Goal: Information Seeking & Learning: Learn about a topic

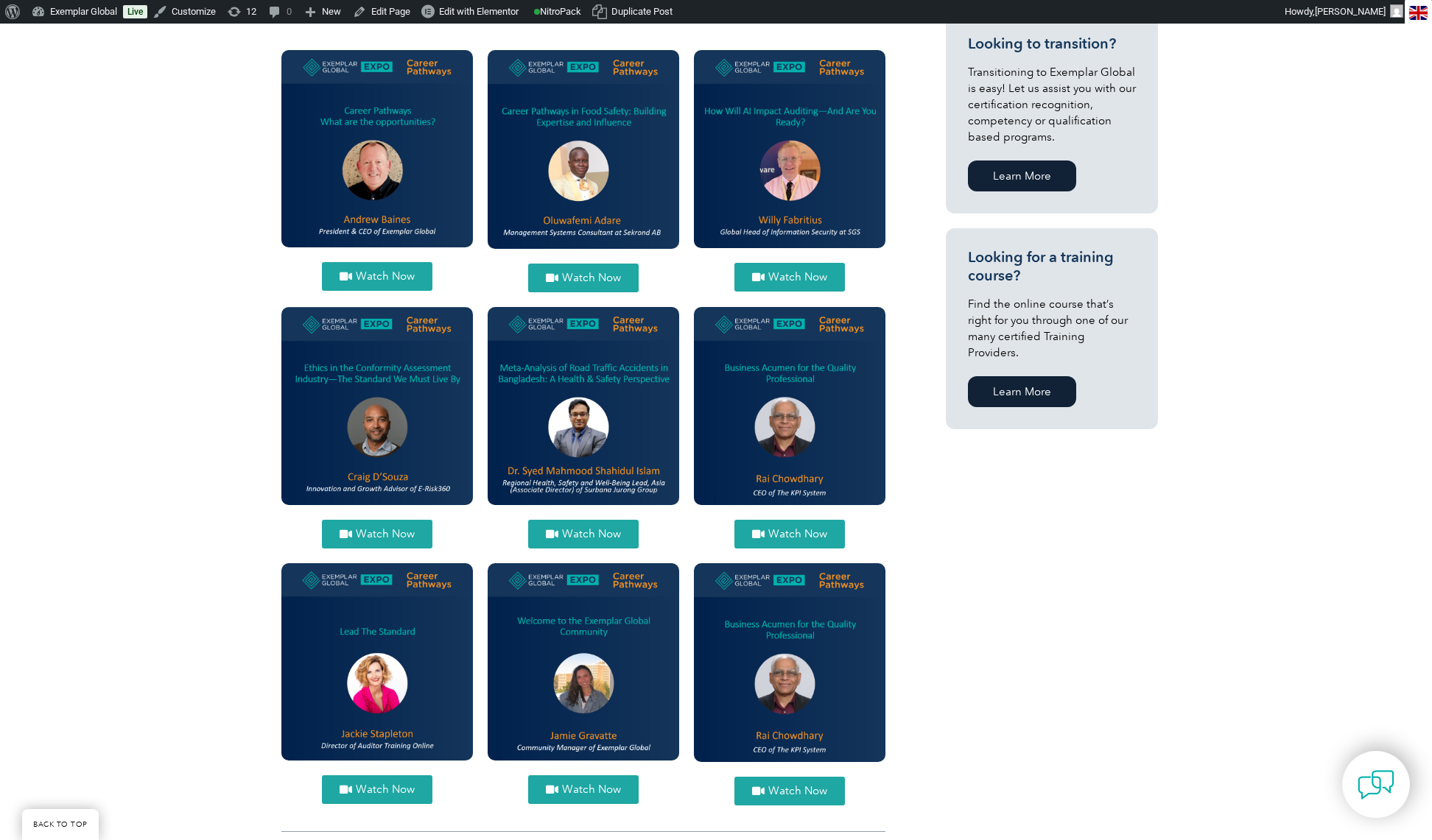
scroll to position [814, 0]
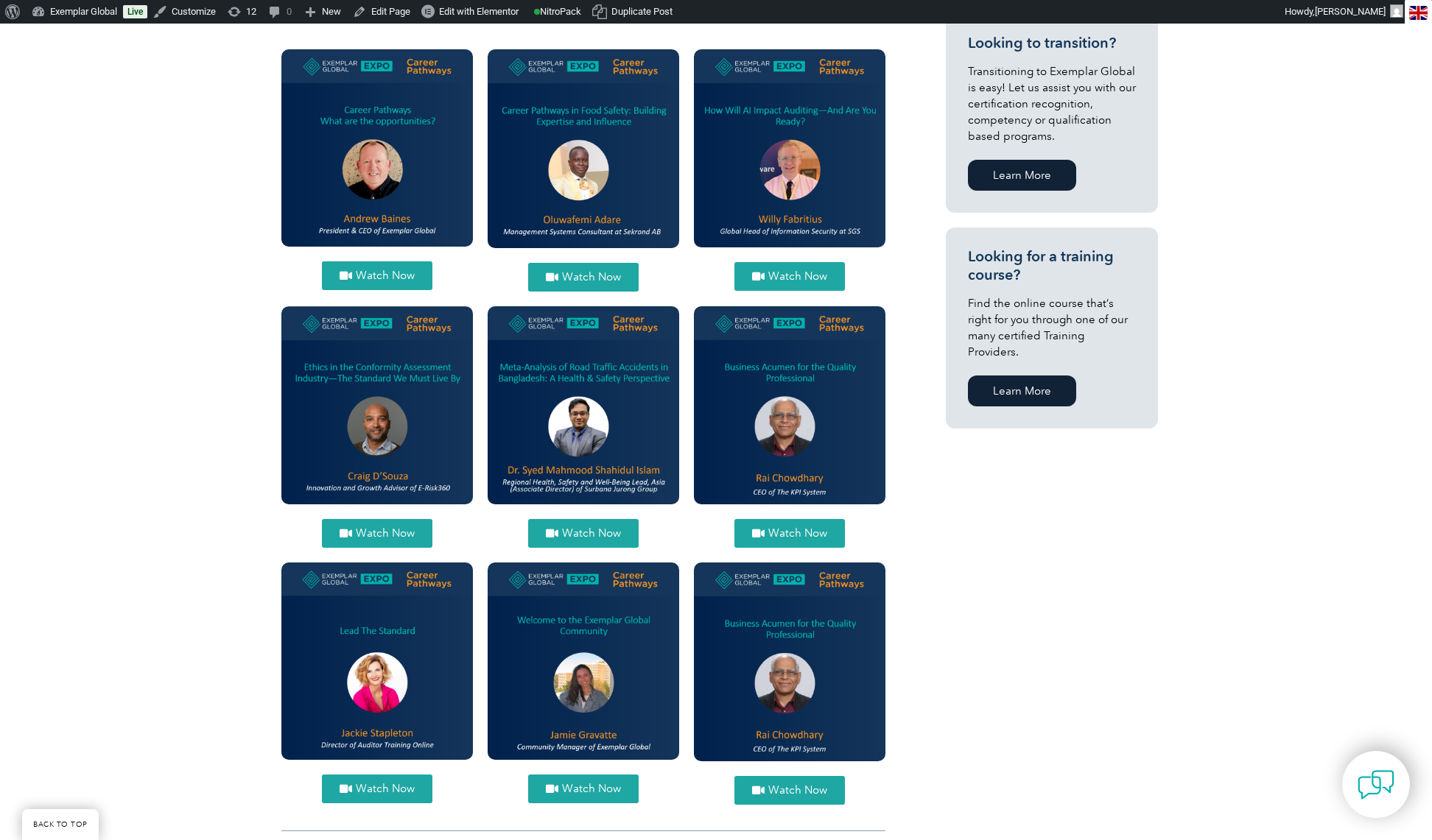
click at [795, 682] on img at bounding box center [789, 661] width 191 height 198
click at [490, 12] on span "Edit with Elementor" at bounding box center [478, 12] width 79 height 11
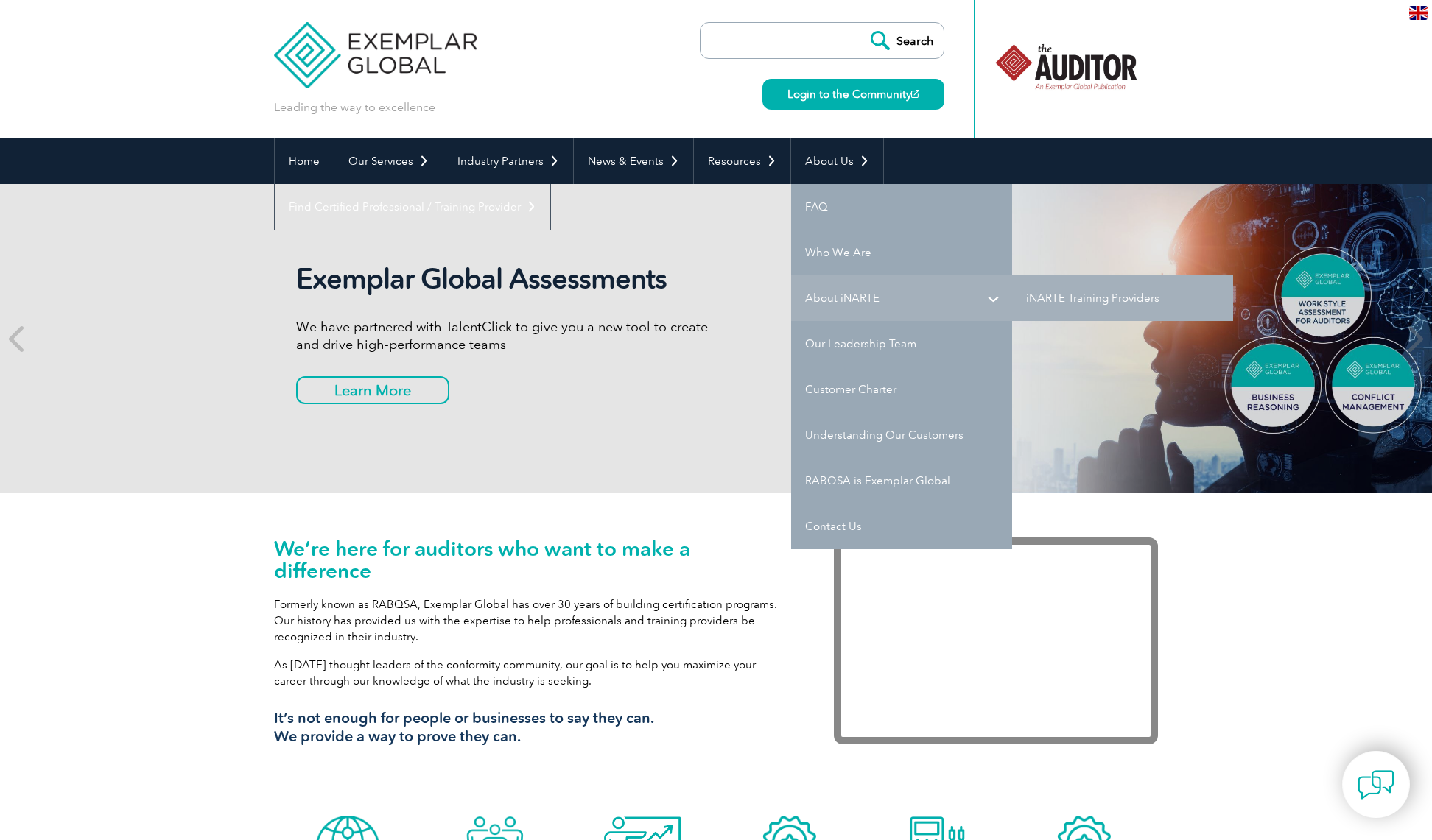
drag, startPoint x: 1091, startPoint y: 296, endPoint x: 858, endPoint y: 299, distance: 233.0
click at [858, 299] on link "About iNARTE" at bounding box center [901, 298] width 221 height 45
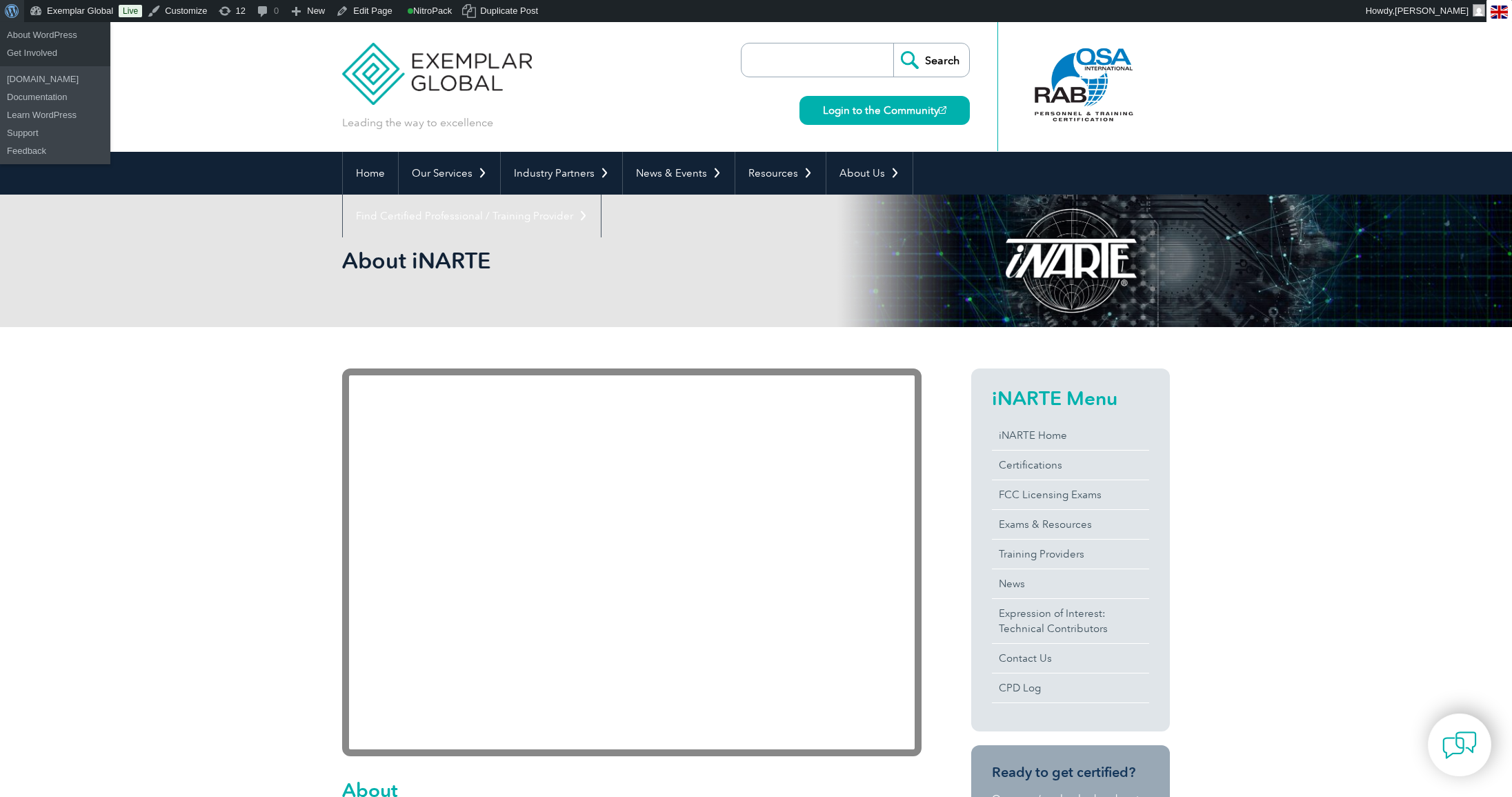
click at [8, 10] on span "Toolbar" at bounding box center [10, 9] width 10 height 19
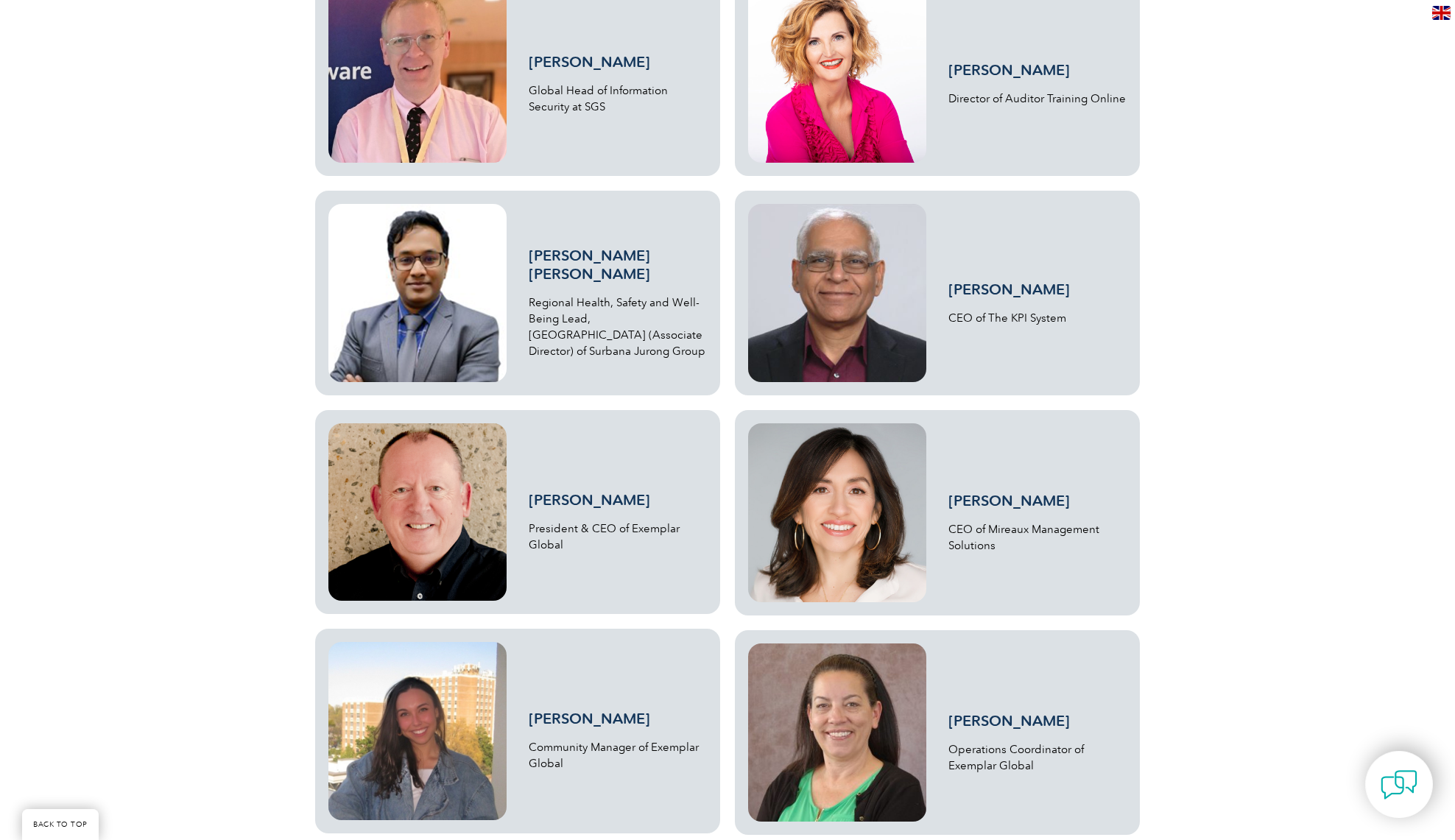
scroll to position [2380, 0]
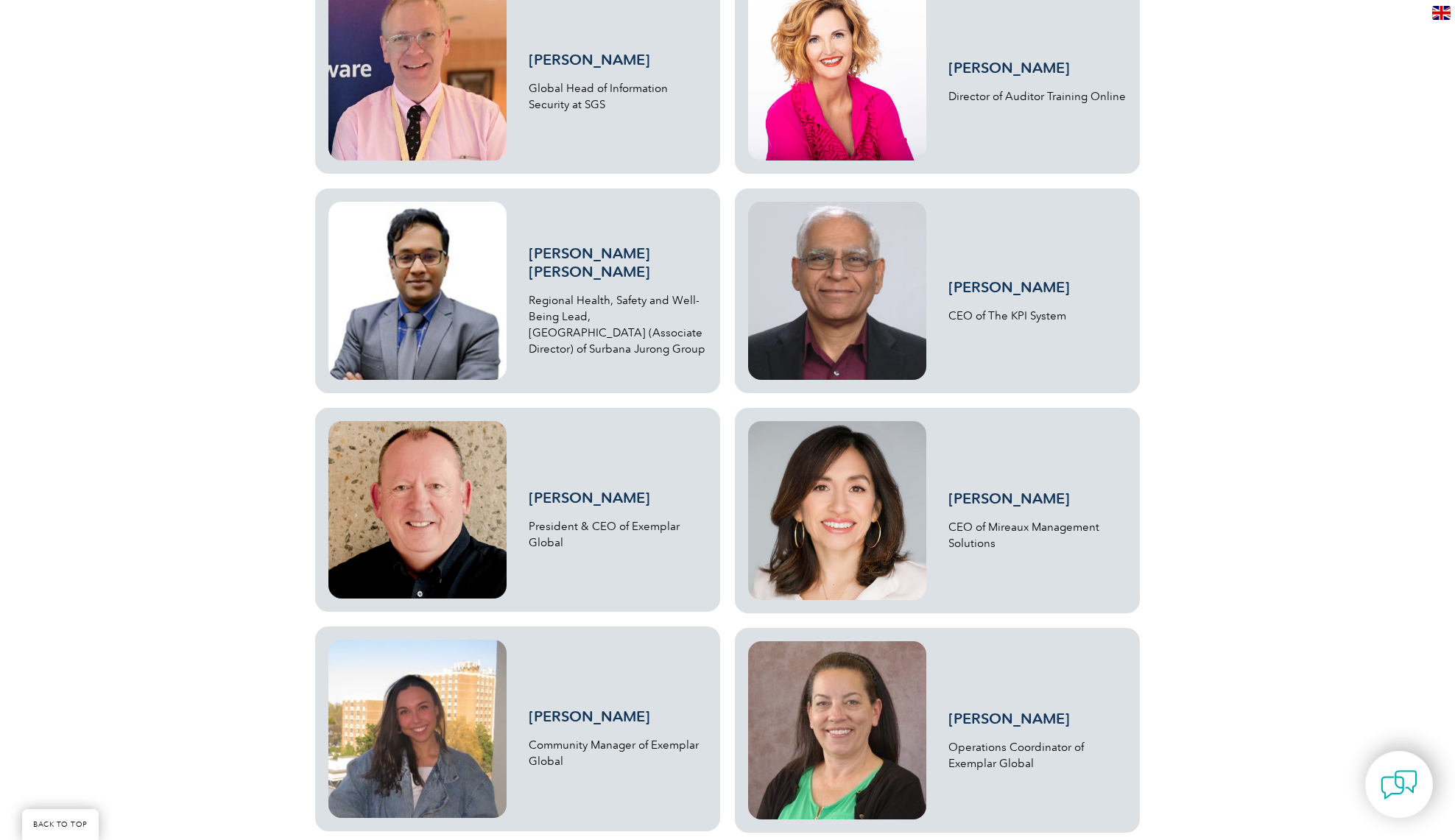
click at [699, 345] on p "Regional Health, Safety and Well-Being Lead, [GEOGRAPHIC_DATA] (Associate Direc…" at bounding box center [618, 324] width 179 height 65
drag, startPoint x: 705, startPoint y: 342, endPoint x: 520, endPoint y: 304, distance: 188.9
click at [520, 304] on div "[PERSON_NAME] [PERSON_NAME] Regional Health, Safety and Well-Being Lead, [GEOGR…" at bounding box center [518, 291] width 379 height 179
copy p "Regional Health, Safety and Well-Being Lead, [GEOGRAPHIC_DATA] (Associate Direc…"
click at [596, 276] on link "[PERSON_NAME] [PERSON_NAME]" at bounding box center [589, 262] width 122 height 36
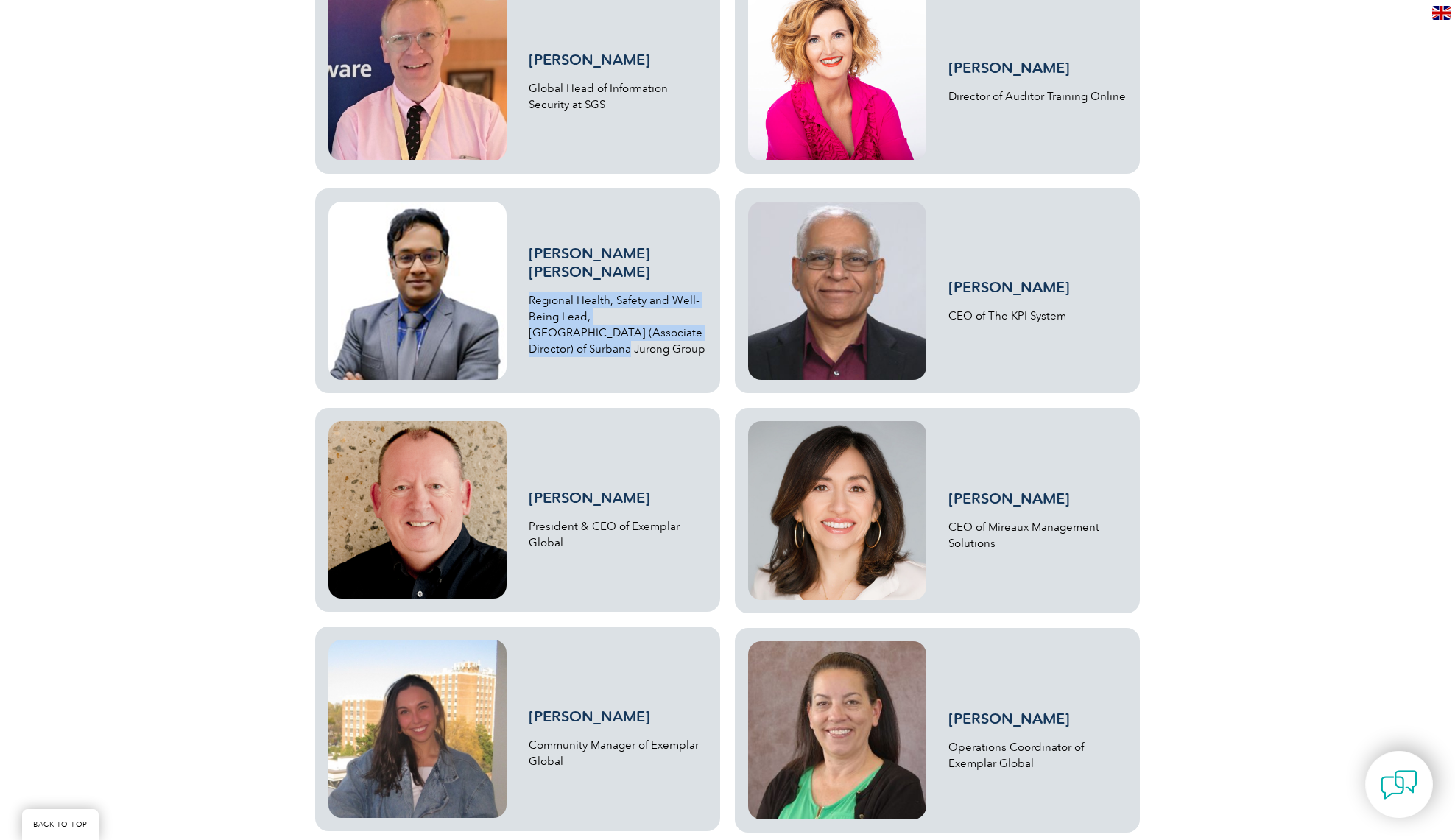
drag, startPoint x: 520, startPoint y: 246, endPoint x: 627, endPoint y: 276, distance: 111.1
click at [627, 276] on div "Dr. Syed Mahmood Shahidul Islam Regional Health, Safety and Well-Being Lead, As…" at bounding box center [518, 291] width 379 height 179
copy link "Dr. Syed Mahmood Shahidul Islam"
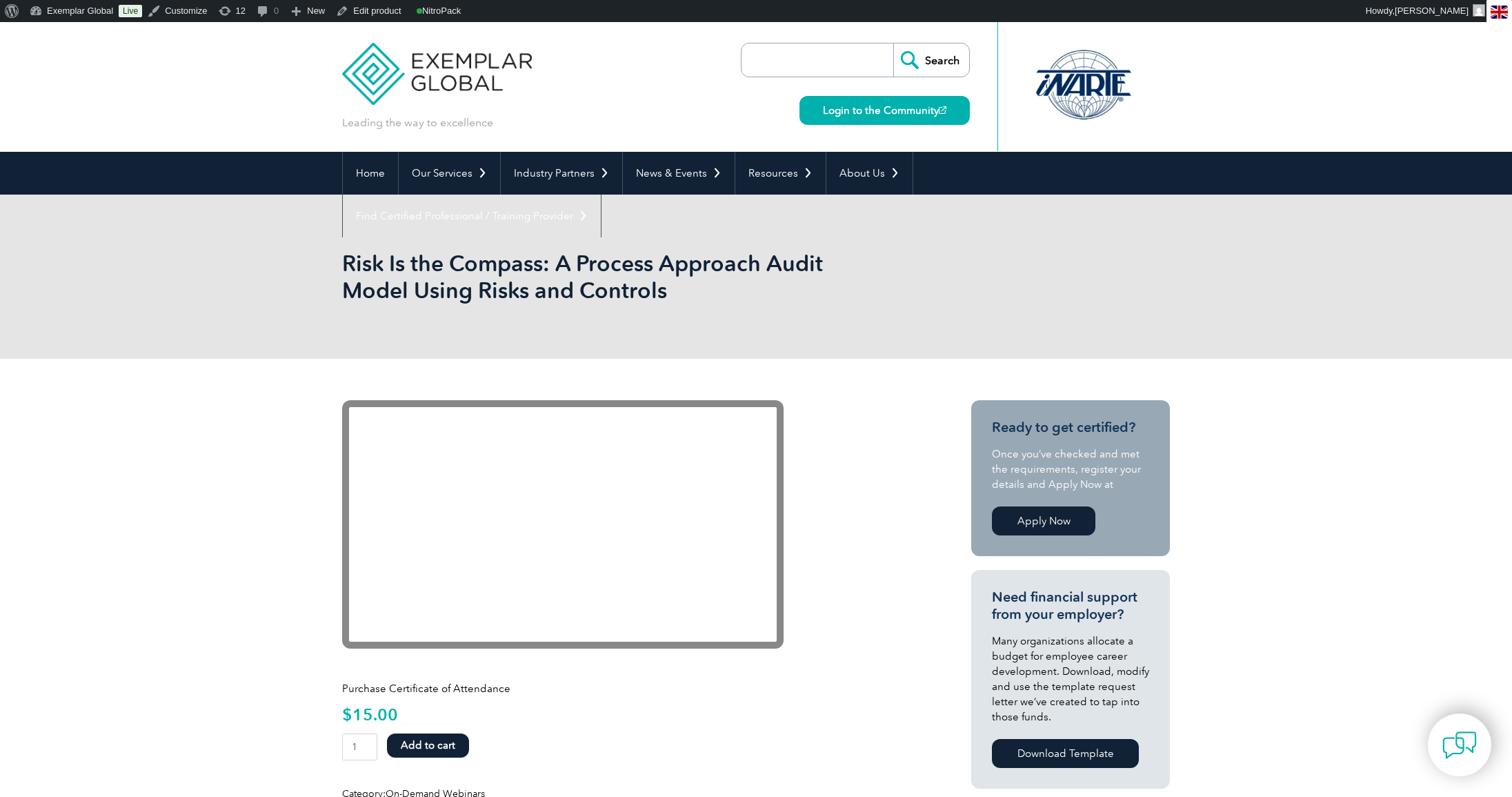
drag, startPoint x: 336, startPoint y: 265, endPoint x: 674, endPoint y: 296, distance: 339.4
click at [674, 296] on div "Risk Is the Compass: A Process Approach Audit Model Using Risks and Controls" at bounding box center [756, 276] width 1512 height 164
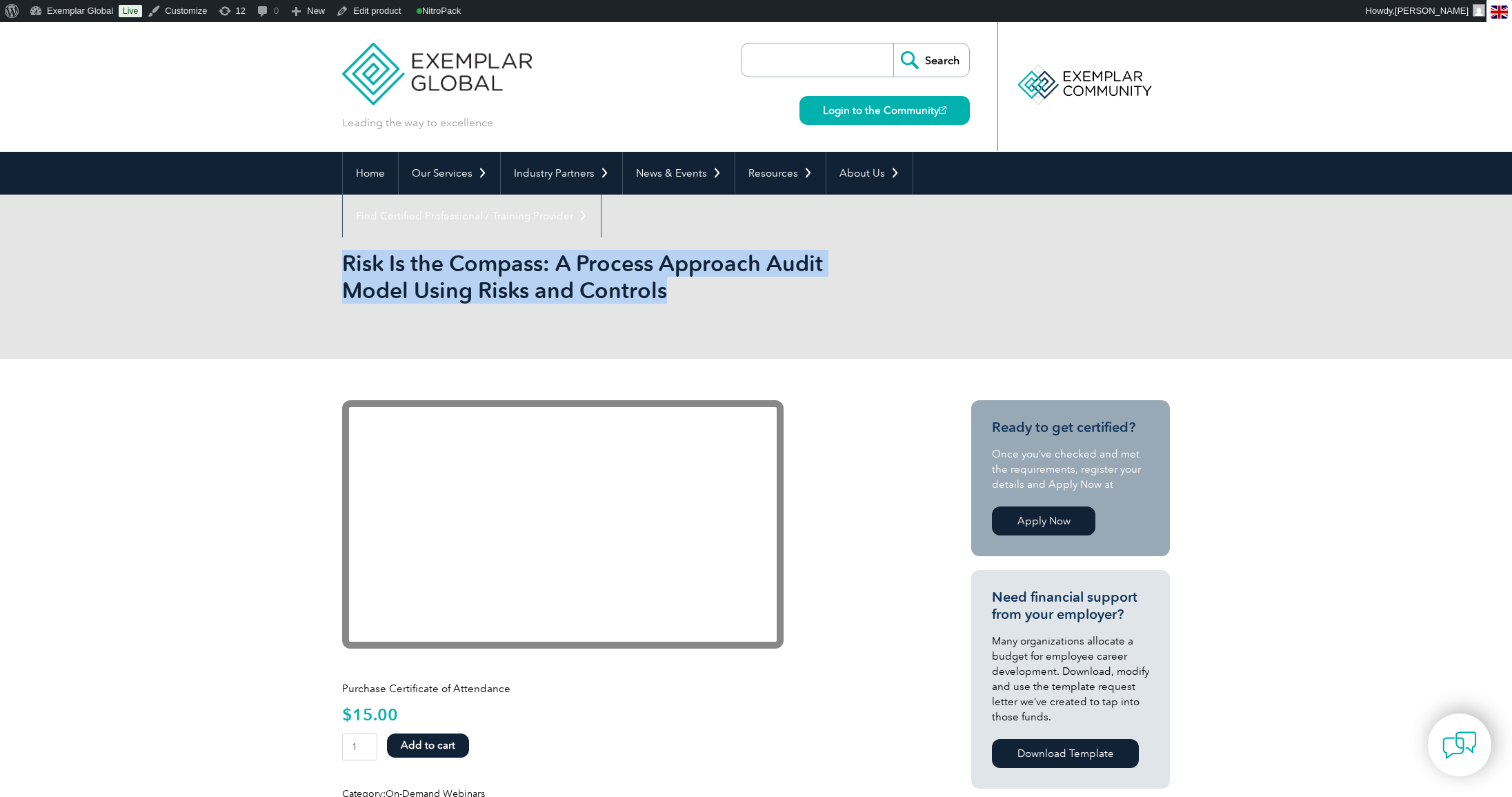
drag, startPoint x: 677, startPoint y: 295, endPoint x: 344, endPoint y: 262, distance: 334.6
click at [344, 262] on h1 "Risk Is the Compass: A Process Approach Audit Model Using Risks and Controls" at bounding box center [607, 276] width 530 height 54
copy h1 "Risk Is the Compass: A Process Approach Audit Model Using Risks and Controls"
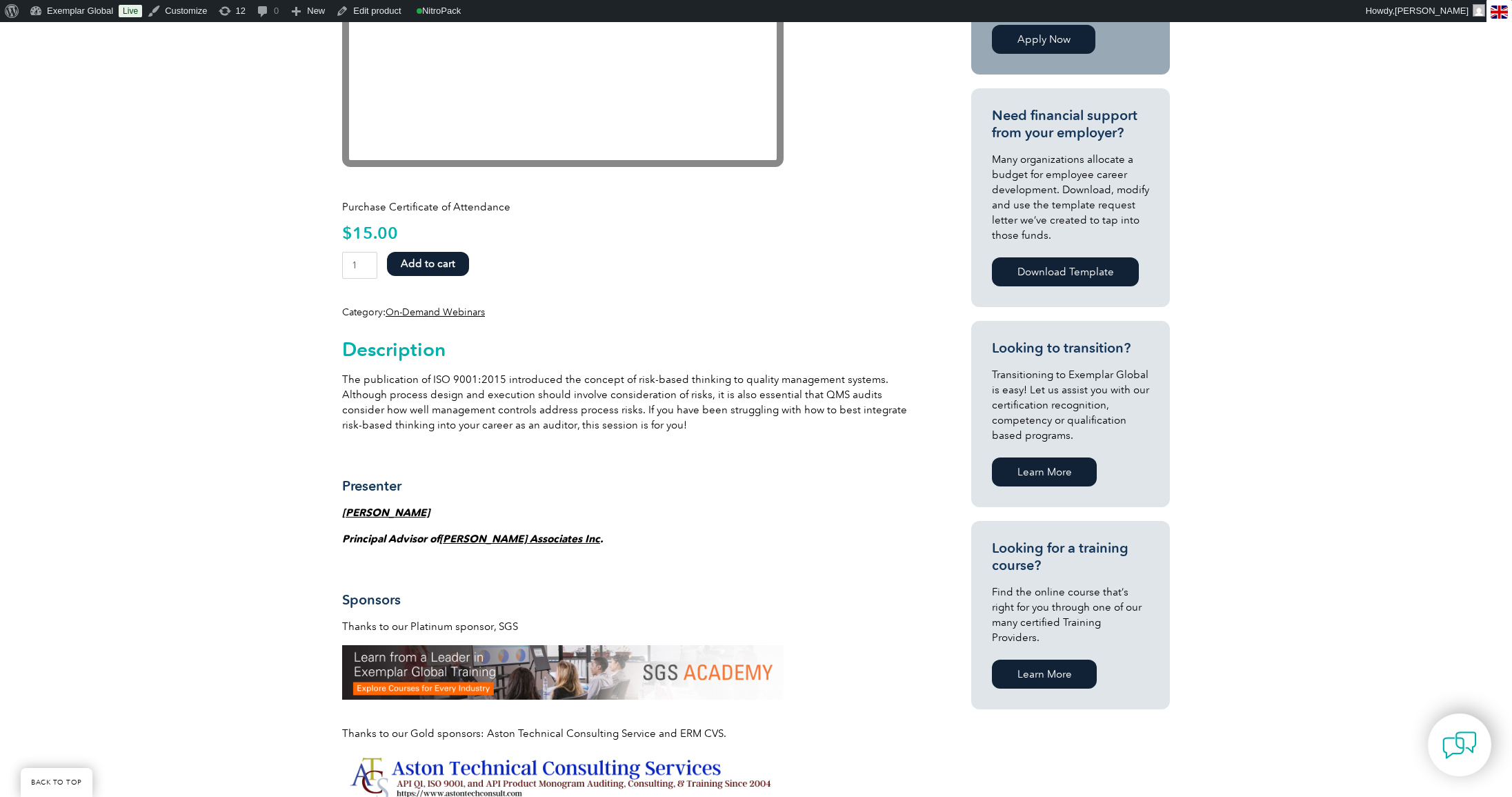
scroll to position [514, 0]
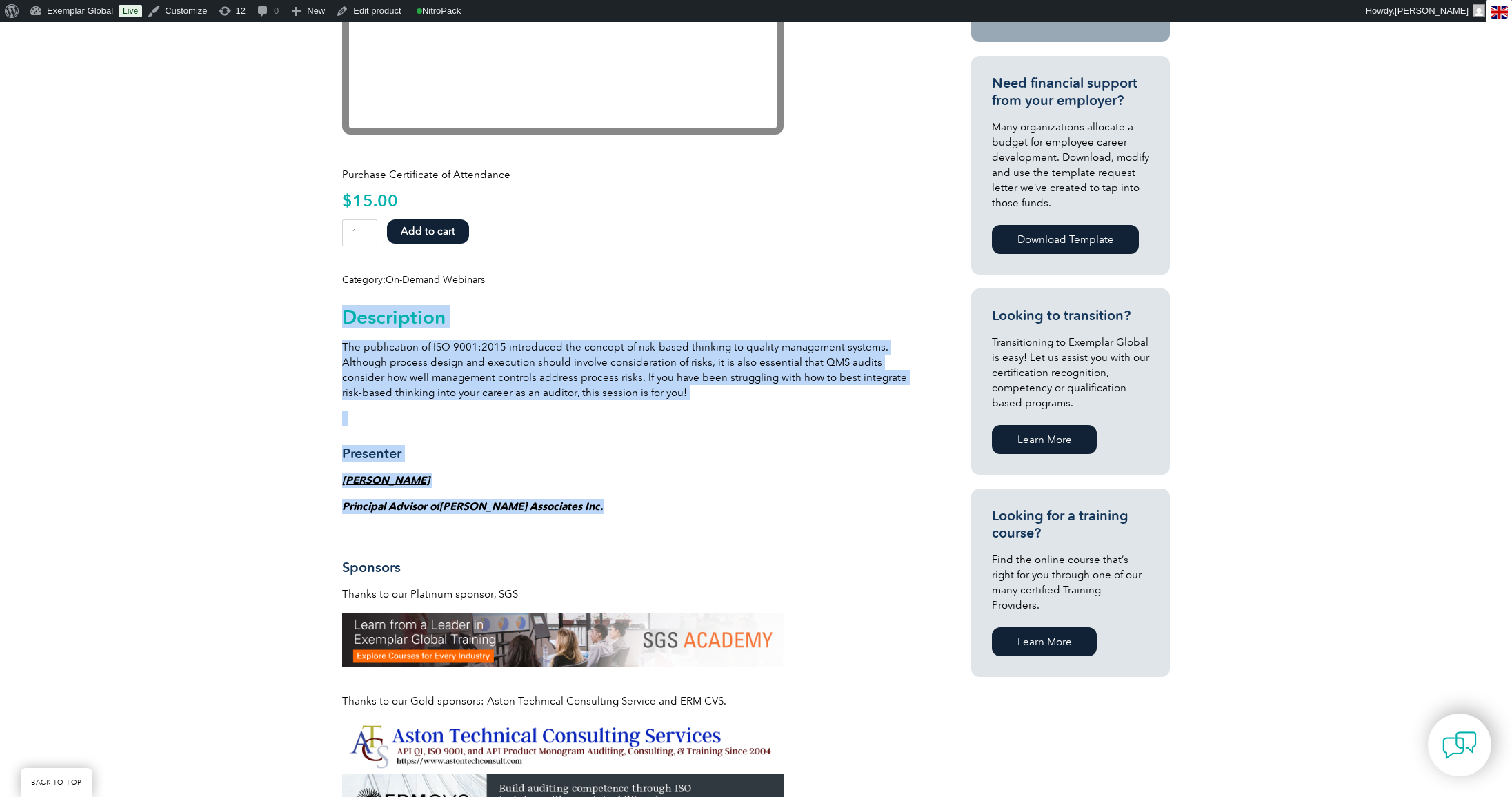
drag, startPoint x: 344, startPoint y: 317, endPoint x: 583, endPoint y: 505, distance: 304.1
click at [583, 505] on div "Description The publication of ISO 9001:2015 introduced the concept of risk-bas…" at bounding box center [632, 639] width 579 height 703
copy div "Description The publication of ISO 9001:2015 introduced the concept of risk-bas…"
